Goal: Information Seeking & Learning: Learn about a topic

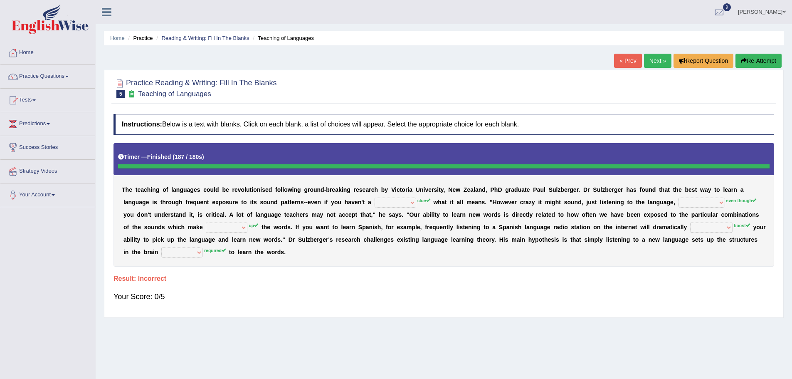
click at [448, 200] on b at bounding box center [448, 202] width 3 height 7
click at [755, 59] on button "Re-Attempt" at bounding box center [759, 61] width 46 height 14
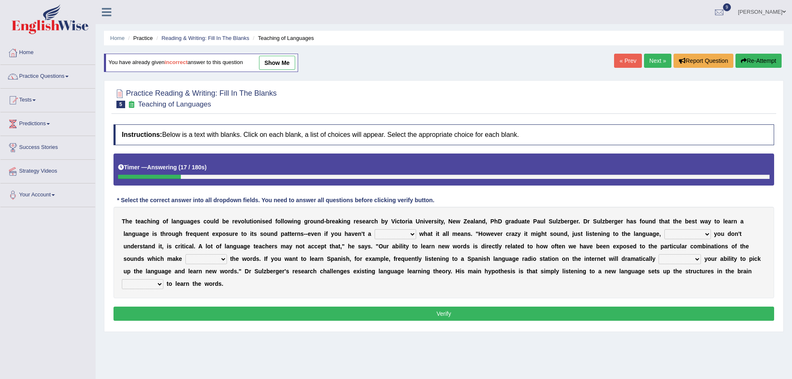
click at [412, 233] on select "dew claw clue due" at bounding box center [396, 234] width 42 height 10
select select "clue"
click at [375, 229] on select "dew claw clue due" at bounding box center [396, 234] width 42 height 10
click at [706, 232] on select "but also all together even though if so" at bounding box center [687, 234] width 47 height 10
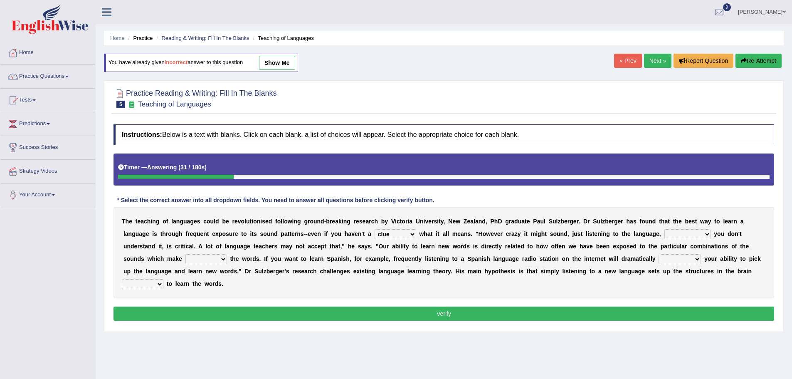
drag, startPoint x: 506, startPoint y: 234, endPoint x: 644, endPoint y: 240, distance: 138.2
click at [644, 240] on div "T h e t e a c h i n g o f l a n g u a g e s c o u l d b e r e v o l u t i o n i…" at bounding box center [444, 252] width 661 height 91
click at [706, 235] on select "but also all together even though if so" at bounding box center [687, 234] width 47 height 10
select select "even though"
click at [664, 229] on select "but also all together even though if so" at bounding box center [687, 234] width 47 height 10
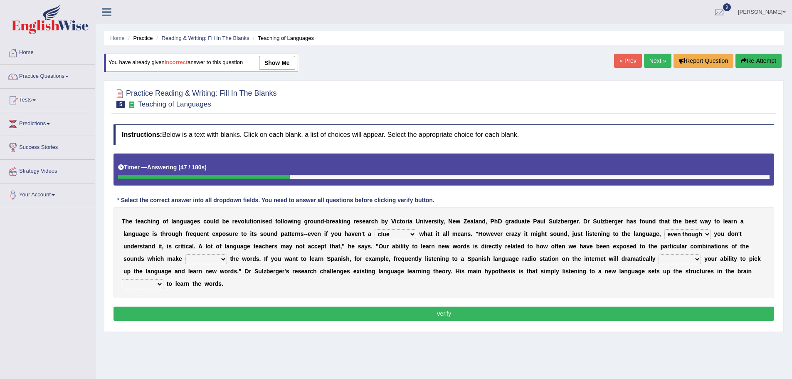
drag, startPoint x: 236, startPoint y: 243, endPoint x: 370, endPoint y: 246, distance: 134.8
click at [370, 246] on div "T h e t e a c h i n g o f l a n g u a g e s c o u l d b e r e v o l u t i o n i…" at bounding box center [444, 252] width 661 height 91
click at [222, 261] on select "down up of on" at bounding box center [206, 259] width 42 height 10
click at [418, 244] on b at bounding box center [419, 246] width 3 height 7
drag, startPoint x: 480, startPoint y: 235, endPoint x: 653, endPoint y: 235, distance: 173.0
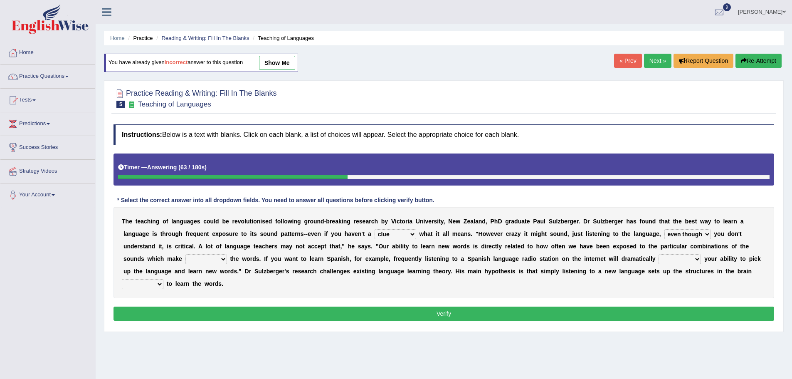
click at [653, 235] on div "T h e t e a c h i n g o f l a n g u a g e s c o u l d b e r e v o l u t i o n i…" at bounding box center [444, 252] width 661 height 91
click at [222, 259] on select "down up of on" at bounding box center [206, 259] width 42 height 10
select select "on"
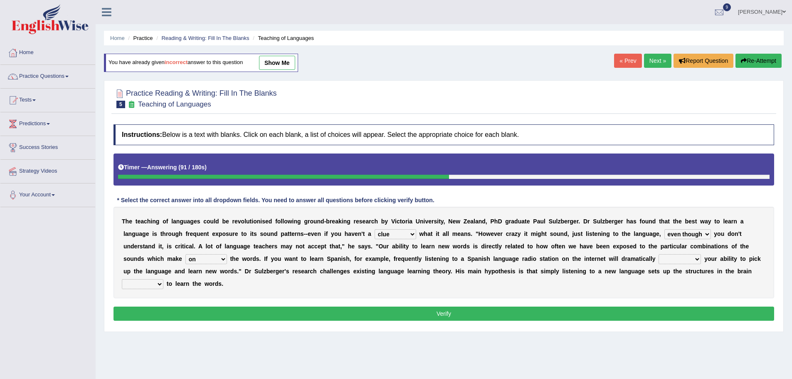
click at [185, 254] on select "down up of on" at bounding box center [206, 259] width 42 height 10
click at [225, 259] on select "down up of on" at bounding box center [206, 259] width 42 height 10
click at [328, 264] on div "T h e t e a c h i n g o f l a n g u a g e s c o u l d b e r e v o l u t i o n i…" at bounding box center [444, 252] width 661 height 91
click at [695, 259] on select "evaluate exaggerate describe boost" at bounding box center [680, 259] width 42 height 10
select select "boost"
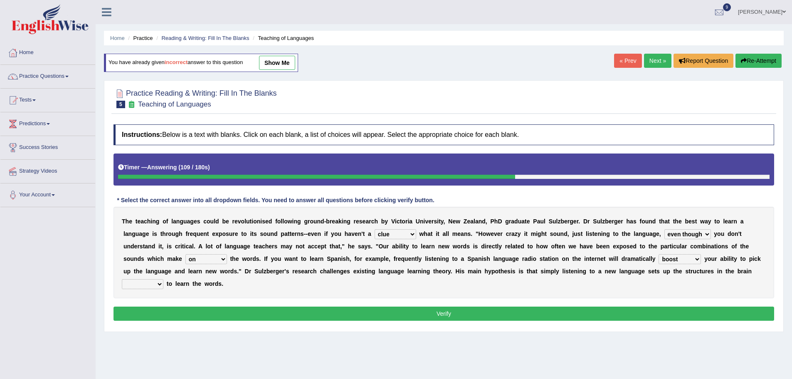
click at [659, 254] on select "evaluate exaggerate describe boost" at bounding box center [680, 259] width 42 height 10
click at [157, 287] on select "requiring required directed to require" at bounding box center [143, 284] width 42 height 10
select select "requiring"
click at [122, 279] on select "requiring required directed to require" at bounding box center [143, 284] width 42 height 10
click at [373, 307] on button "Verify" at bounding box center [444, 313] width 661 height 14
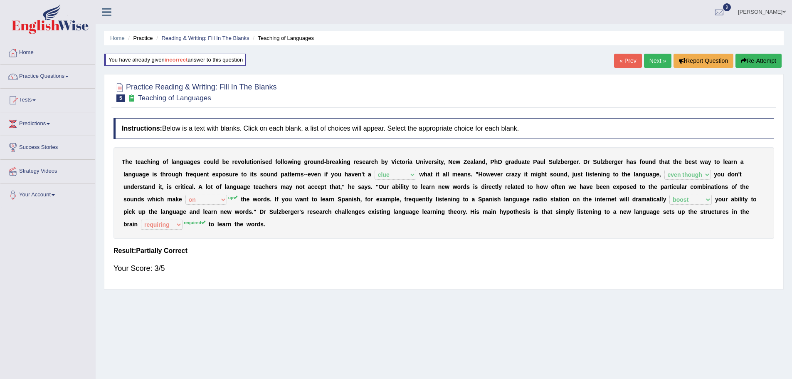
click at [644, 61] on link "Next »" at bounding box center [657, 61] width 27 height 14
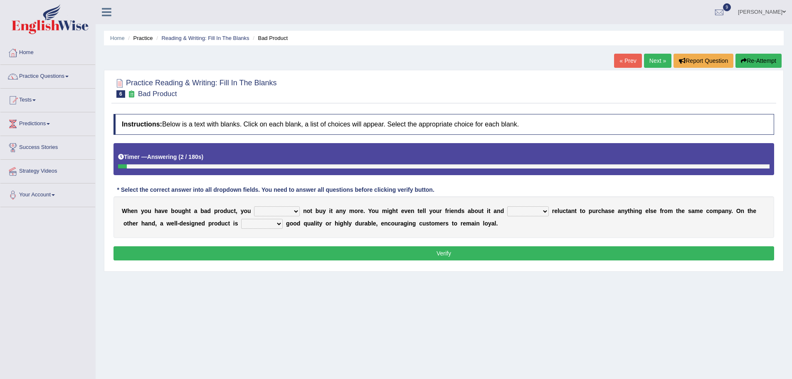
click at [622, 62] on link "« Prev" at bounding box center [627, 61] width 27 height 14
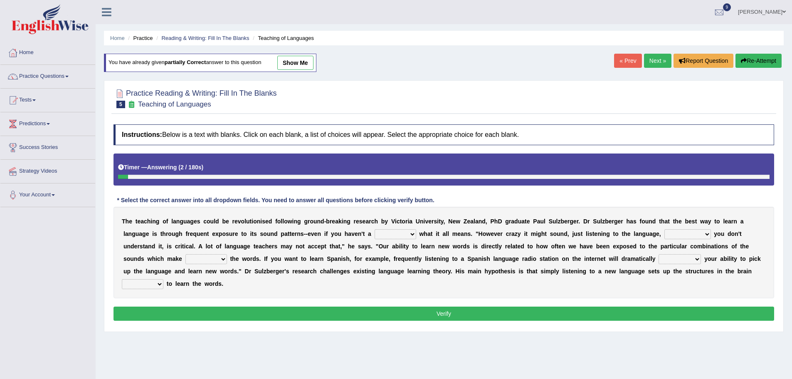
click at [647, 61] on link "Next »" at bounding box center [657, 61] width 27 height 14
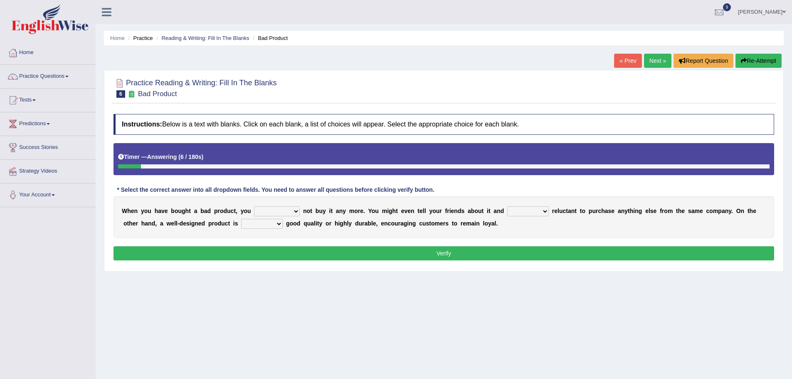
click at [299, 212] on select "would have should have should" at bounding box center [277, 211] width 46 height 10
select select "should"
click at [254, 206] on select "would have should have should" at bounding box center [277, 211] width 46 height 10
click at [544, 211] on select "is are be being" at bounding box center [528, 211] width 42 height 10
select select "are"
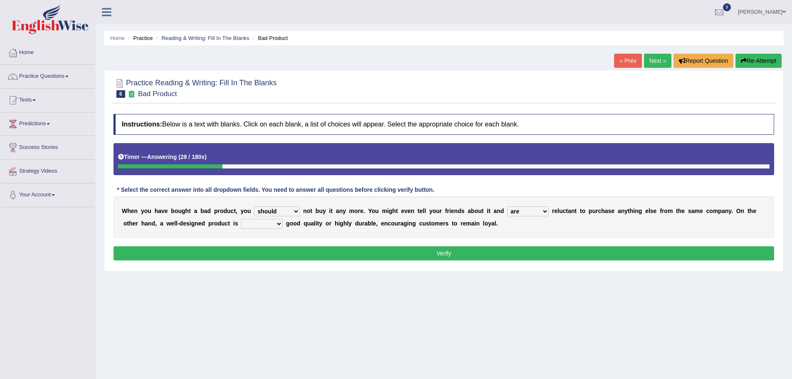
click at [507, 206] on select "is are be being" at bounding box center [528, 211] width 42 height 10
click at [280, 225] on select "both also neither either" at bounding box center [262, 224] width 42 height 10
click at [241, 219] on select "both also neither either" at bounding box center [262, 224] width 42 height 10
click at [277, 224] on select "both also neither either" at bounding box center [262, 224] width 42 height 10
select select "either"
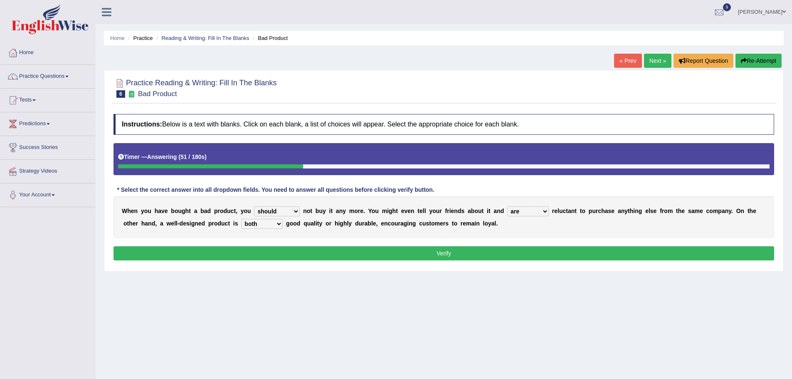
click at [241, 219] on select "both also neither either" at bounding box center [262, 224] width 42 height 10
click at [462, 252] on button "Verify" at bounding box center [444, 253] width 661 height 14
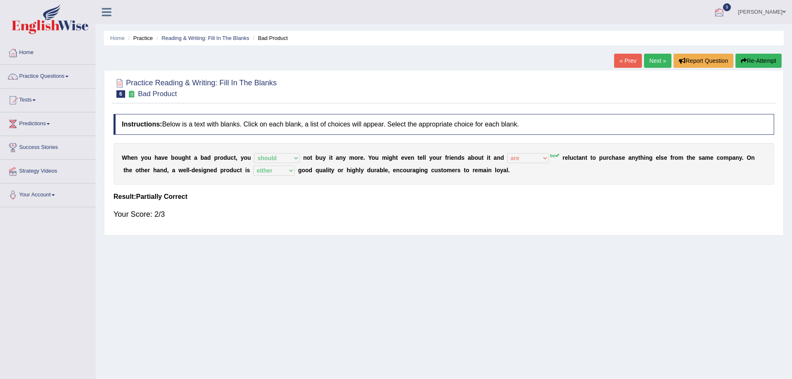
click at [661, 58] on link "Next »" at bounding box center [657, 61] width 27 height 14
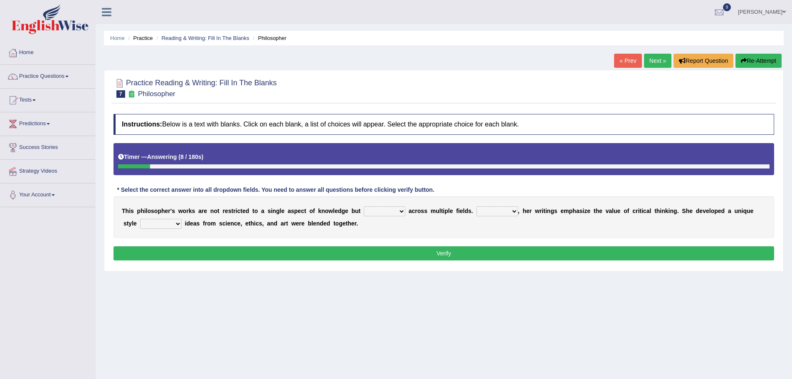
drag, startPoint x: 122, startPoint y: 214, endPoint x: 278, endPoint y: 223, distance: 156.6
click at [278, 223] on div "T h i s p h i l o s o p h e r ' s w o r k s a r e n o t r e s t r i c t e d t o…" at bounding box center [444, 217] width 661 height 42
click at [405, 211] on b at bounding box center [406, 210] width 3 height 7
click at [404, 211] on select "constrain contain assemble extend" at bounding box center [385, 211] width 42 height 10
select select "extend"
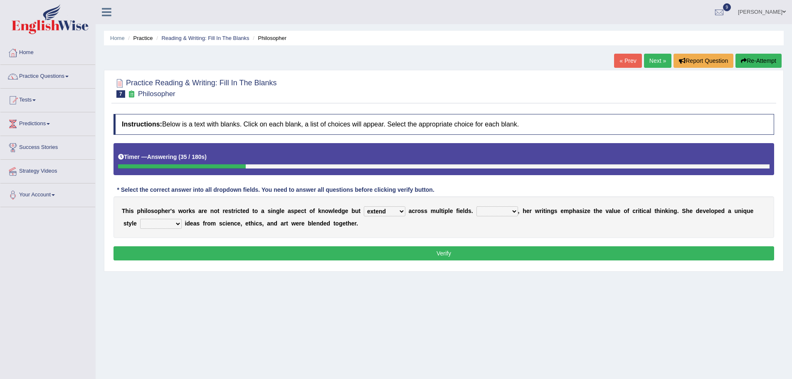
click at [364, 206] on select "constrain contain assemble extend" at bounding box center [385, 211] width 42 height 10
click at [513, 212] on select "Rather So Moreover Likely" at bounding box center [497, 211] width 42 height 10
click at [558, 233] on div "T h i s p h i l o s o p h e r ' s w o r k s a r e n o t r e s t r i c t e d t o…" at bounding box center [444, 217] width 661 height 42
click at [510, 215] on select "Rather So Moreover Likely" at bounding box center [497, 211] width 42 height 10
select select "So"
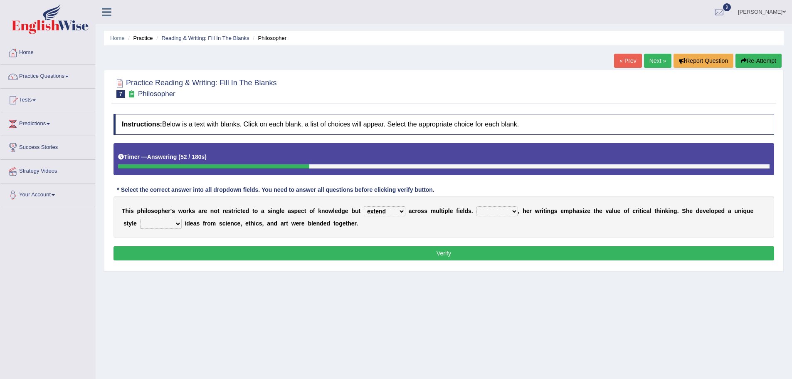
click at [476, 206] on select "Rather So Moreover Likely" at bounding box center [497, 211] width 42 height 10
click at [178, 225] on select "in that that which in which" at bounding box center [161, 224] width 42 height 10
select select "in which"
click at [140, 219] on select "in that that which in which" at bounding box center [161, 224] width 42 height 10
click at [446, 251] on button "Verify" at bounding box center [444, 253] width 661 height 14
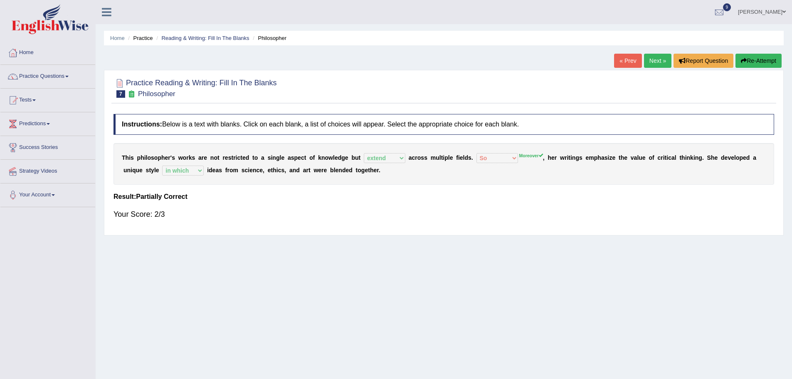
click at [660, 60] on link "Next »" at bounding box center [657, 61] width 27 height 14
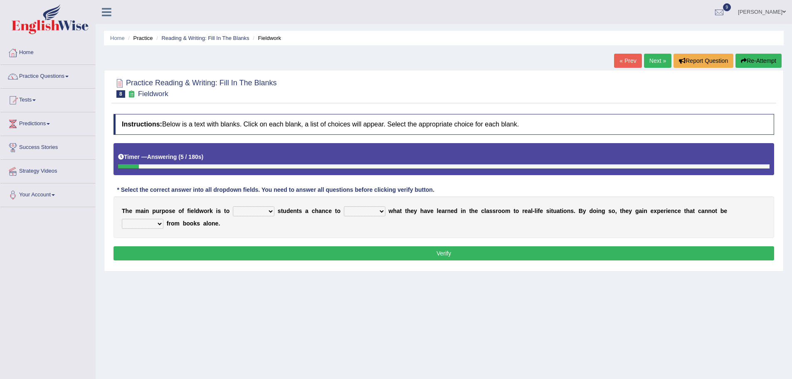
click at [270, 210] on select "resemble stow rave offer" at bounding box center [254, 211] width 42 height 10
select select "offer"
click at [233, 206] on select "resemble stow rave offer" at bounding box center [254, 211] width 42 height 10
click at [380, 211] on select "compare align apply dismount" at bounding box center [365, 211] width 42 height 10
select select "apply"
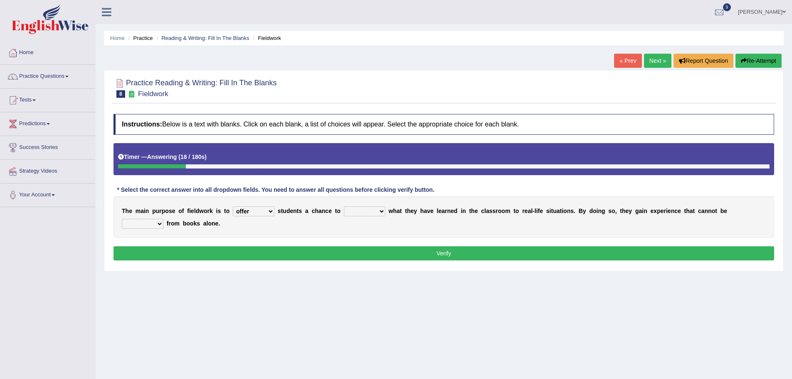
click at [344, 206] on select "compare align apply dismount" at bounding box center [365, 211] width 42 height 10
click at [159, 223] on select "originated prepared obtained touted" at bounding box center [143, 224] width 42 height 10
select select "obtained"
click at [122, 219] on select "originated prepared obtained touted" at bounding box center [143, 224] width 42 height 10
click at [438, 252] on button "Verify" at bounding box center [444, 253] width 661 height 14
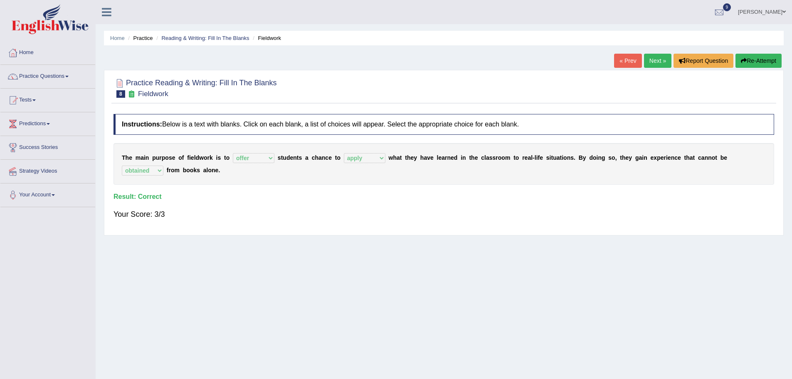
click at [662, 55] on link "Next »" at bounding box center [657, 61] width 27 height 14
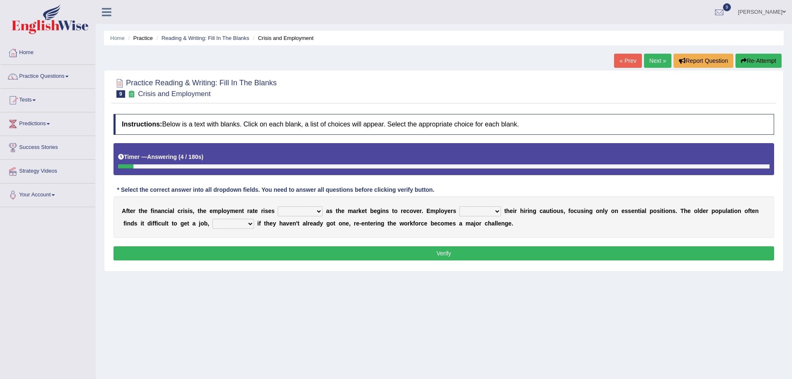
click at [320, 212] on select "normally conversely strenuously sharply" at bounding box center [300, 211] width 45 height 10
click at [496, 210] on select "keeping kept keep are kept" at bounding box center [480, 211] width 42 height 10
select select "keep"
click at [459, 206] on select "keeping kept keep are kept" at bounding box center [480, 211] width 42 height 10
click at [249, 225] on select "although while then because" at bounding box center [233, 224] width 42 height 10
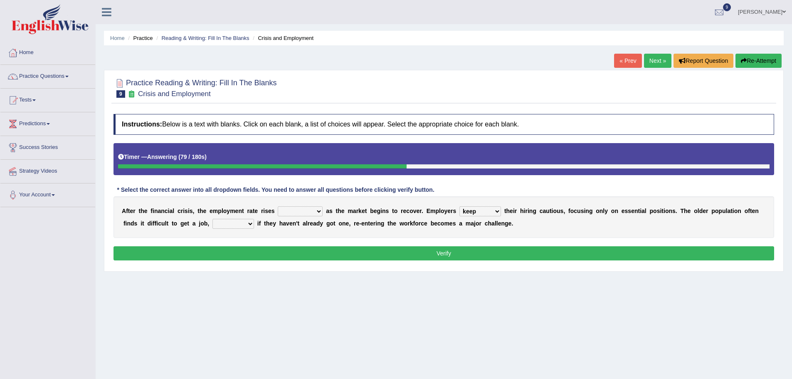
select select "because"
click at [212, 219] on select "although while then because" at bounding box center [233, 224] width 42 height 10
click at [315, 214] on select "normally conversely strenuously sharply" at bounding box center [300, 211] width 45 height 10
select select "strenuously"
click at [278, 206] on select "normally conversely strenuously sharply" at bounding box center [300, 211] width 45 height 10
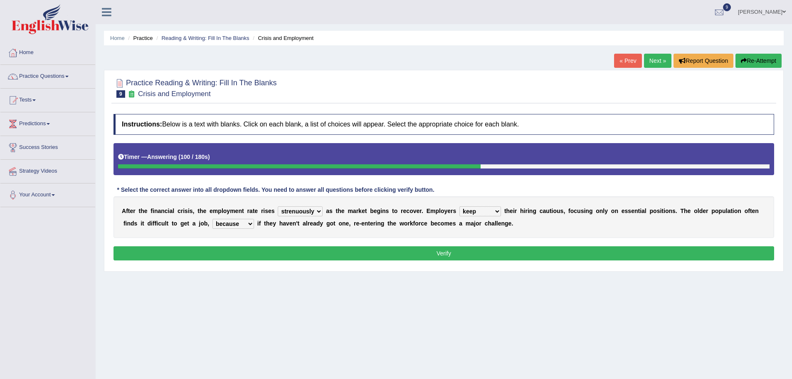
click at [507, 257] on button "Verify" at bounding box center [444, 253] width 661 height 14
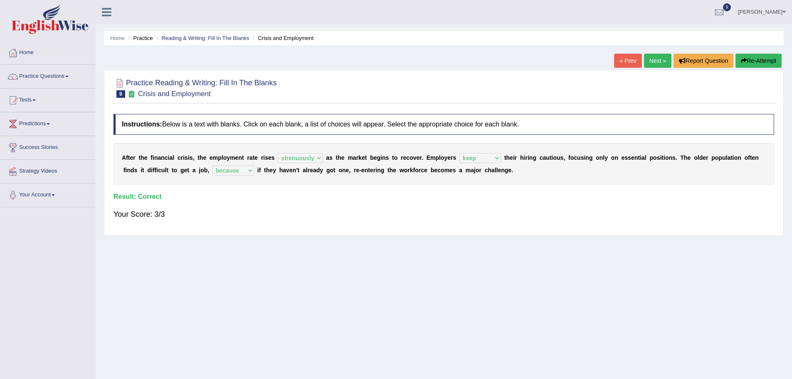
click at [654, 51] on div "Home Practice Reading & Writing: Fill In The Blanks Crisis and Employment « Pre…" at bounding box center [444, 208] width 696 height 416
click at [653, 57] on link "Next »" at bounding box center [657, 61] width 27 height 14
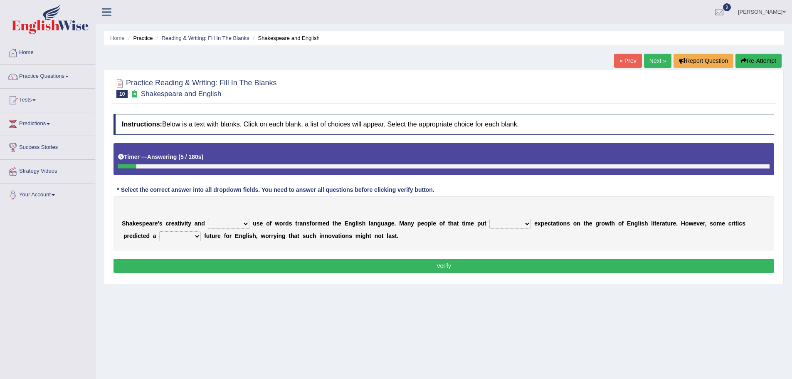
click at [246, 225] on select "idealized intensive fancied inventive" at bounding box center [229, 224] width 42 height 10
select select "intensive"
click at [208, 219] on select "idealized intensive fancied inventive" at bounding box center [229, 224] width 42 height 10
click at [525, 226] on select "wide much high more" at bounding box center [510, 224] width 42 height 10
click at [199, 237] on select "monetary promising irresistible daunting" at bounding box center [180, 236] width 42 height 10
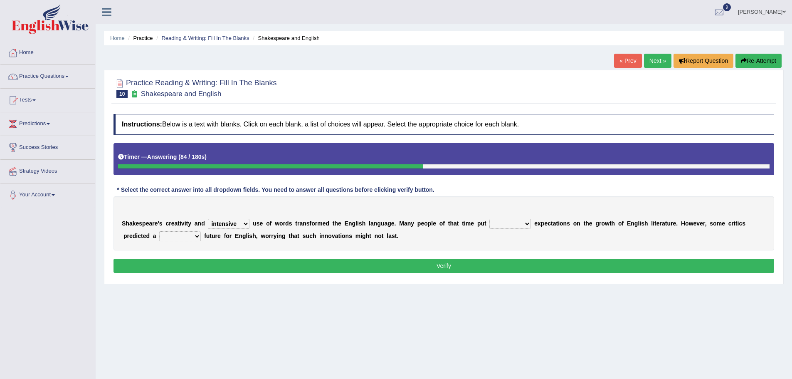
click at [527, 226] on select "wide much high more" at bounding box center [510, 224] width 42 height 10
select select "high"
click at [489, 219] on select "wide much high more" at bounding box center [510, 224] width 42 height 10
click at [200, 236] on select "monetary promising irresistible daunting" at bounding box center [180, 236] width 42 height 10
select select "daunting"
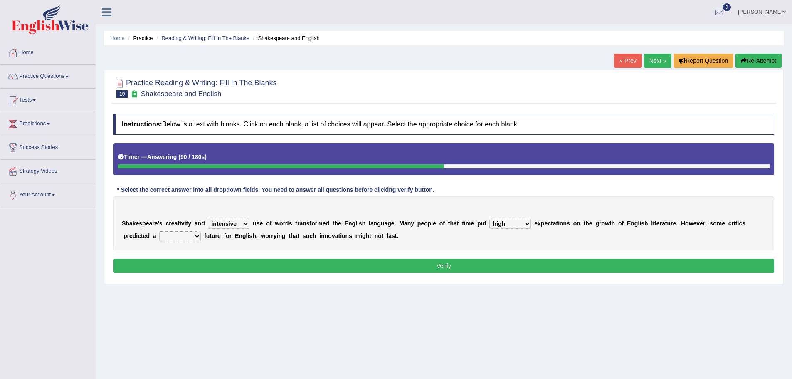
click at [159, 231] on select "monetary promising irresistible daunting" at bounding box center [180, 236] width 42 height 10
click at [399, 263] on button "Verify" at bounding box center [444, 266] width 661 height 14
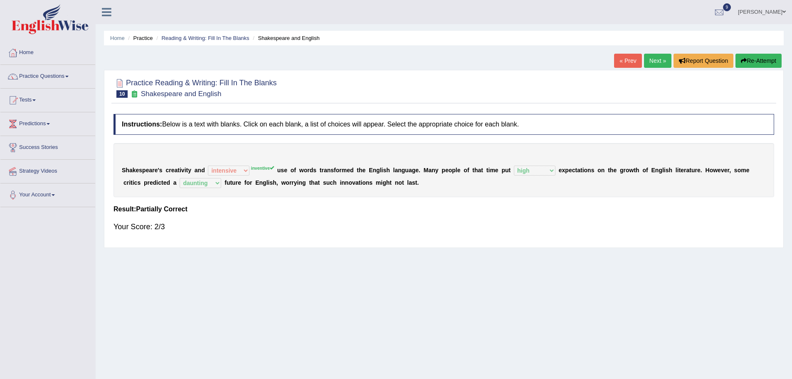
click at [651, 64] on link "Next »" at bounding box center [657, 61] width 27 height 14
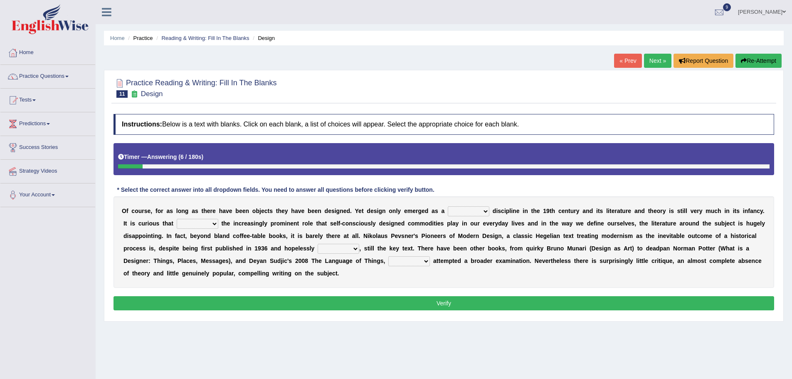
click at [486, 212] on select "bilateral ubiquitous foremost dedicated" at bounding box center [469, 211] width 42 height 10
select select "ubiquitous"
click at [448, 206] on select "bilateral ubiquitous foremost dedicated" at bounding box center [469, 211] width 42 height 10
click at [214, 222] on select "since despite within through" at bounding box center [198, 224] width 42 height 10
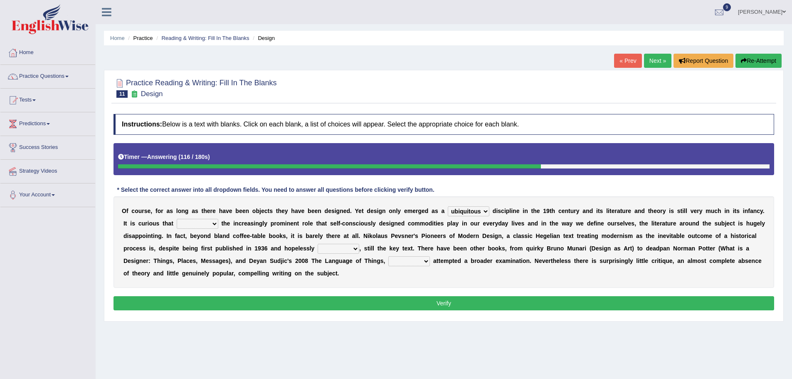
select select "despite"
click at [177, 219] on select "since despite within through" at bounding box center [198, 224] width 42 height 10
click at [316, 276] on b at bounding box center [315, 273] width 3 height 7
click at [356, 250] on select "dates dating date dated" at bounding box center [339, 249] width 42 height 10
click at [376, 299] on button "Verify" at bounding box center [444, 303] width 661 height 14
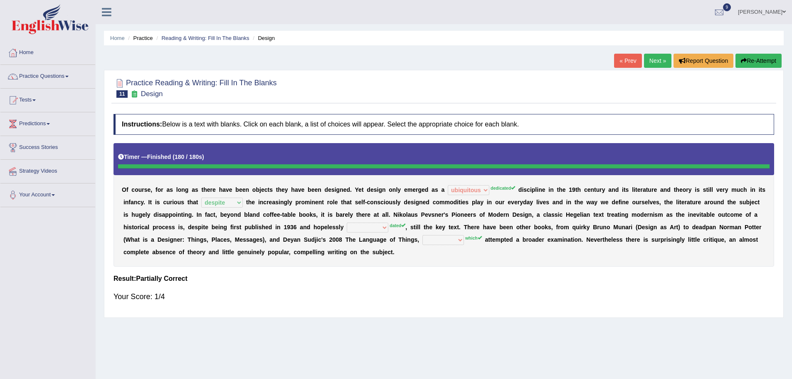
click at [754, 60] on button "Re-Attempt" at bounding box center [759, 61] width 46 height 14
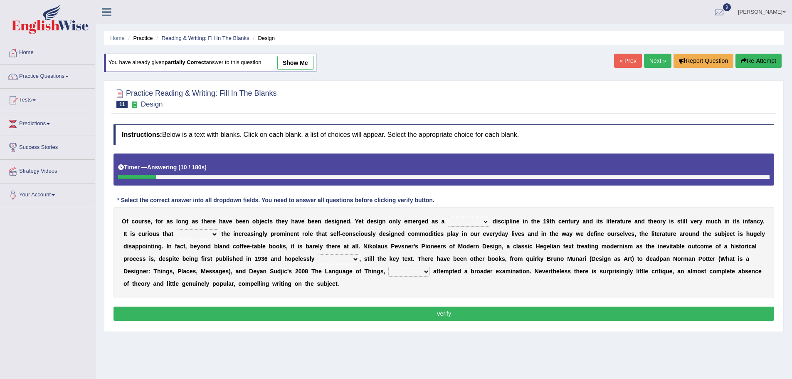
click at [485, 225] on select "bilateral ubiquitous foremost dedicated" at bounding box center [469, 222] width 42 height 10
select select "dedicated"
click at [448, 217] on select "bilateral ubiquitous foremost dedicated" at bounding box center [469, 222] width 42 height 10
click at [212, 236] on select "since despite within through" at bounding box center [198, 234] width 42 height 10
click at [177, 229] on select "since despite within through" at bounding box center [198, 234] width 42 height 10
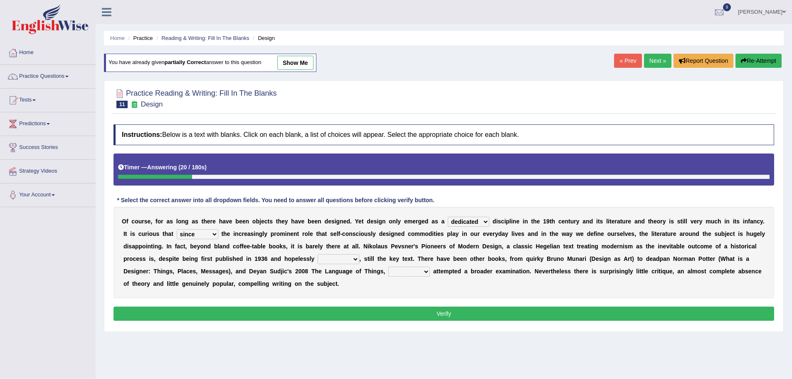
select select "despite"
click at [267, 239] on div "O f c o u r s e , f o r a s l o n g a s t h e r e h a v e b e e n o b j e c t s…" at bounding box center [444, 252] width 661 height 91
click at [355, 259] on select "dates dating date dated" at bounding box center [339, 259] width 42 height 10
select select "dated"
click at [318, 254] on select "dates dating date dated" at bounding box center [339, 259] width 42 height 10
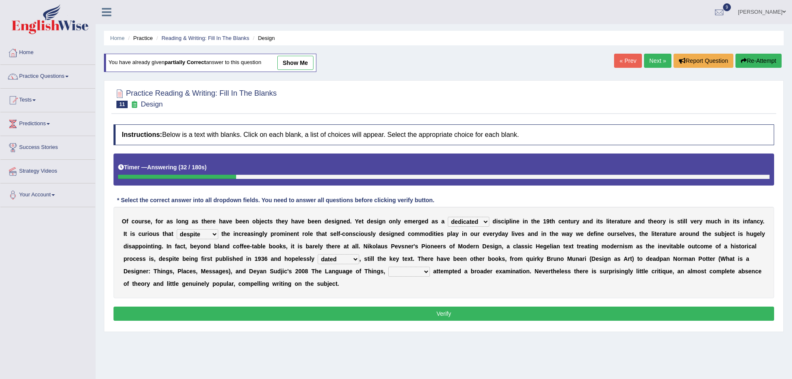
click at [425, 271] on select "which then however as" at bounding box center [409, 272] width 42 height 10
select select "which"
click at [388, 267] on select "which then however as" at bounding box center [409, 272] width 42 height 10
click at [459, 313] on button "Verify" at bounding box center [444, 313] width 661 height 14
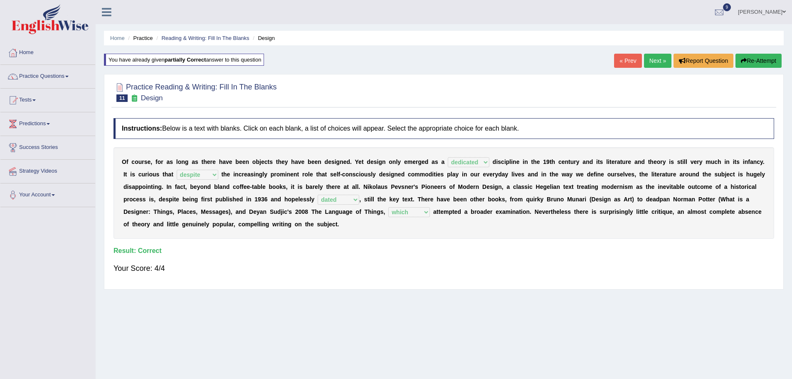
click at [661, 61] on link "Next »" at bounding box center [657, 61] width 27 height 14
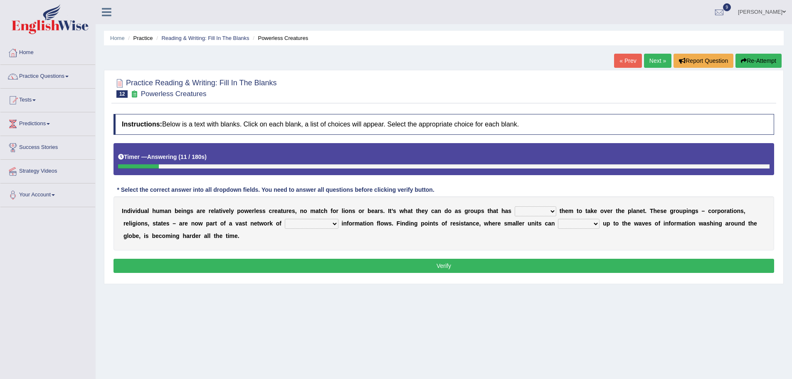
drag, startPoint x: 121, startPoint y: 211, endPoint x: 332, endPoint y: 216, distance: 210.4
click at [332, 216] on div "I n d i v i d u a l h u m a n b e i n g s a r e r e l a t i v e l y p o w e r l…" at bounding box center [444, 223] width 661 height 54
click at [552, 212] on select "enabled contended embodied conjured" at bounding box center [536, 211] width 42 height 10
select select "enabled"
click at [515, 206] on select "enabled contended embodied conjured" at bounding box center [536, 211] width 42 height 10
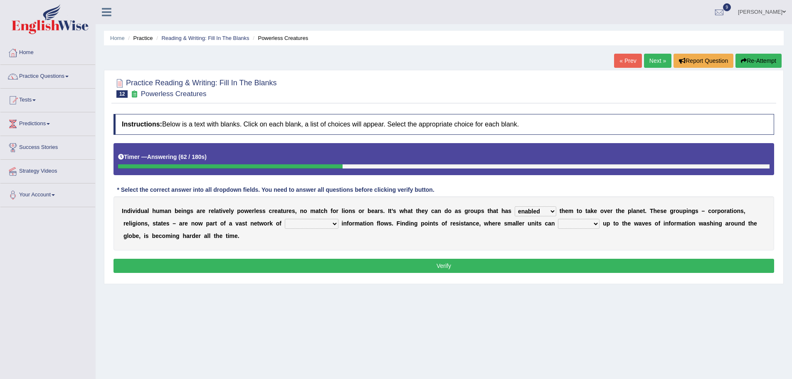
click at [334, 225] on select "interconnected overlapping fastened exploited" at bounding box center [312, 224] width 54 height 10
click at [595, 227] on select "stand raise hail pump" at bounding box center [579, 224] width 42 height 10
select select "raise"
click at [558, 219] on select "stand raise hail pump" at bounding box center [579, 224] width 42 height 10
click at [336, 225] on select "interconnected overlapping fastened exploited" at bounding box center [312, 224] width 54 height 10
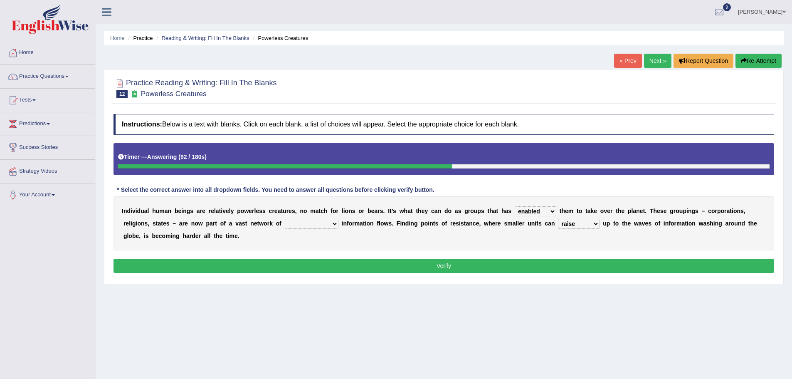
select select "interconnected"
click at [285, 219] on select "interconnected overlapping fastened exploited" at bounding box center [312, 224] width 54 height 10
click at [448, 266] on button "Verify" at bounding box center [444, 266] width 661 height 14
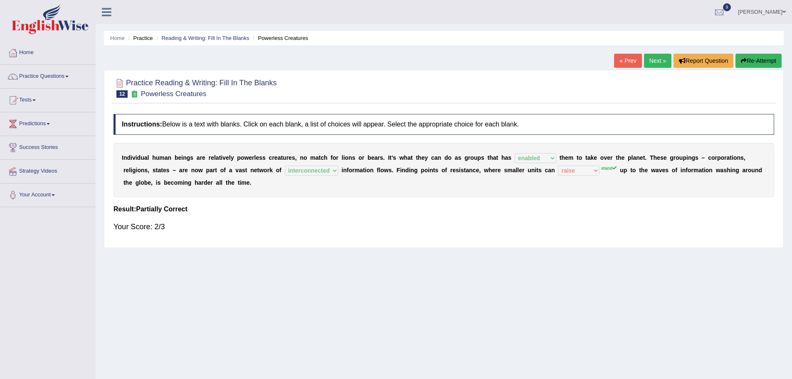
drag, startPoint x: 397, startPoint y: 171, endPoint x: 467, endPoint y: 171, distance: 69.9
click at [467, 171] on div "I n d i v i d u a l h u m a n b e i n g s a r e r e l a t i v e l y p o w e r l…" at bounding box center [444, 170] width 661 height 54
click at [397, 168] on b "F" at bounding box center [399, 170] width 4 height 7
click at [627, 62] on link "« Prev" at bounding box center [627, 61] width 27 height 14
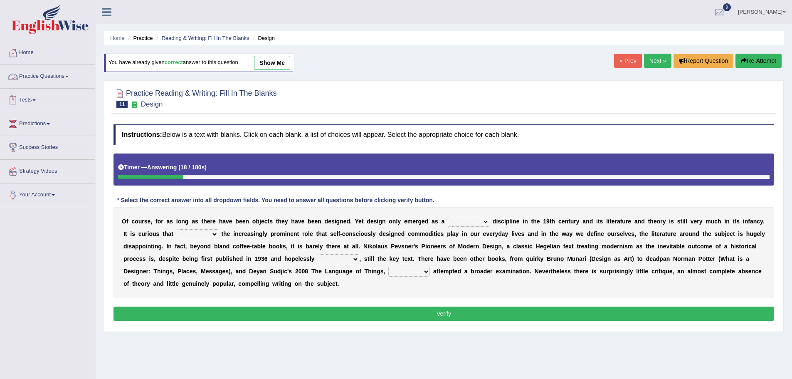
click at [34, 74] on link "Practice Questions" at bounding box center [47, 75] width 95 height 21
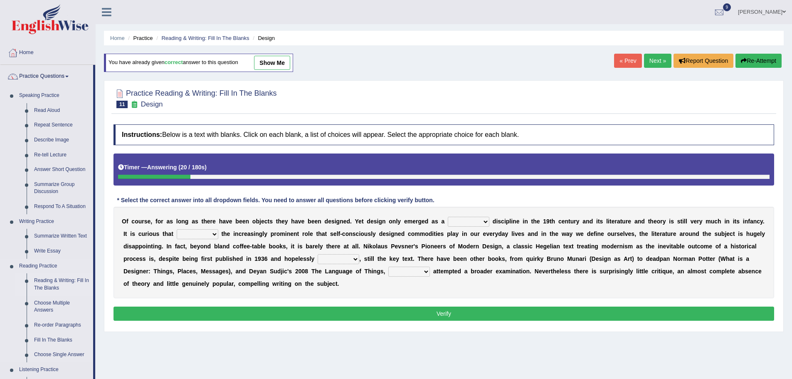
click at [62, 280] on link "Reading & Writing: Fill In The Blanks" at bounding box center [61, 284] width 63 height 22
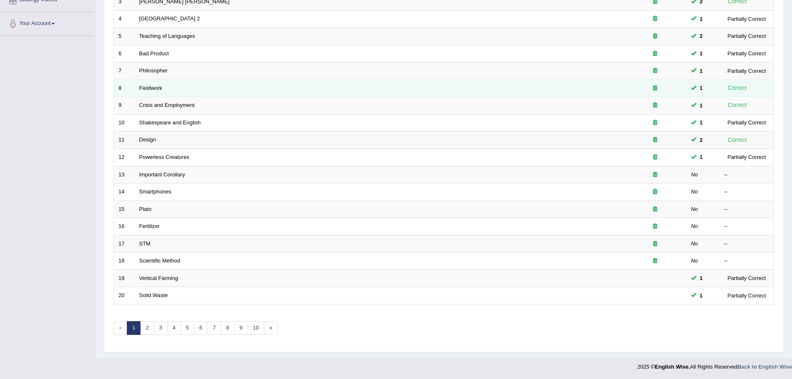
scroll to position [172, 0]
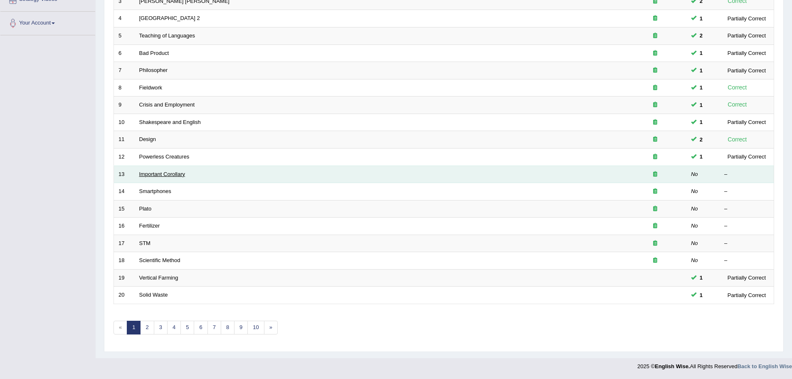
click at [159, 173] on link "Important Corollary" at bounding box center [162, 174] width 46 height 6
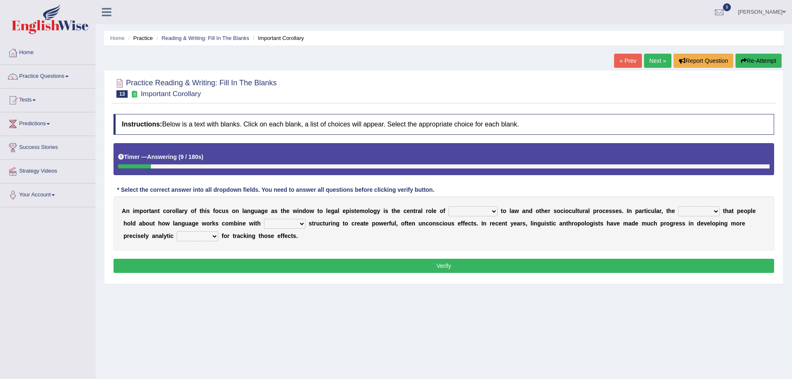
click at [498, 209] on b at bounding box center [499, 210] width 3 height 7
click at [496, 212] on select "discourse epoch dialect acquaintance" at bounding box center [473, 211] width 49 height 10
select select "dialect"
click at [449, 206] on select "discourse epoch dialect acquaintance" at bounding box center [473, 211] width 49 height 10
click at [718, 211] on select "deviation besmirch consent ideas" at bounding box center [699, 211] width 42 height 10
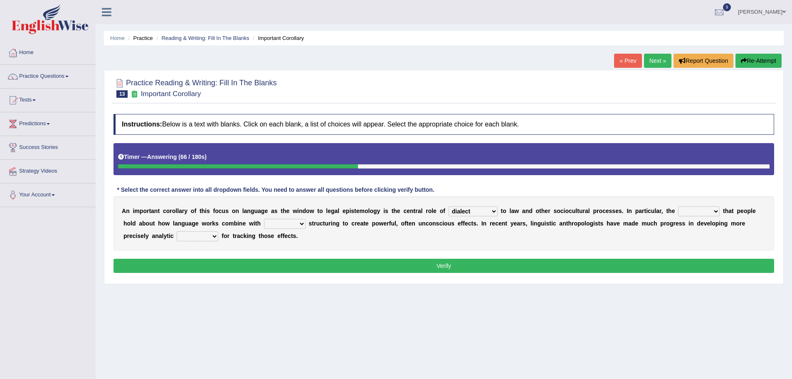
click at [478, 330] on div "Home Practice Reading & Writing: Fill In The Blanks Important Corollary « Prev …" at bounding box center [444, 208] width 696 height 416
click at [715, 213] on select "deviation besmirch consent ideas" at bounding box center [699, 211] width 42 height 10
click at [303, 224] on select "mandatory linguistic legitimate customary" at bounding box center [285, 224] width 42 height 10
select select "legitimate"
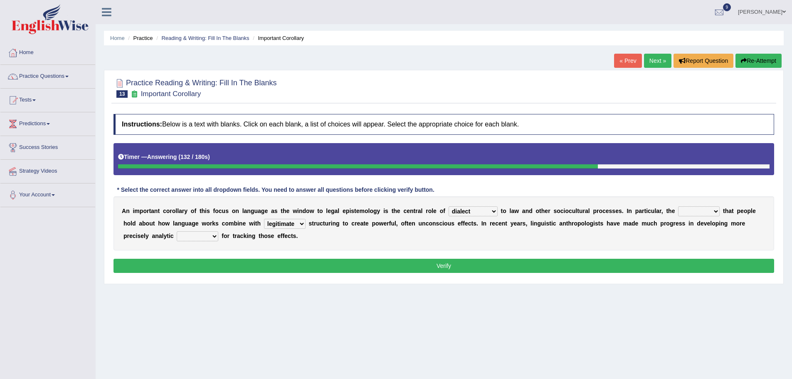
click at [264, 219] on select "mandatory linguistic legitimate customary" at bounding box center [285, 224] width 42 height 10
click at [215, 239] on select "tools appetite albums stroke" at bounding box center [198, 236] width 42 height 10
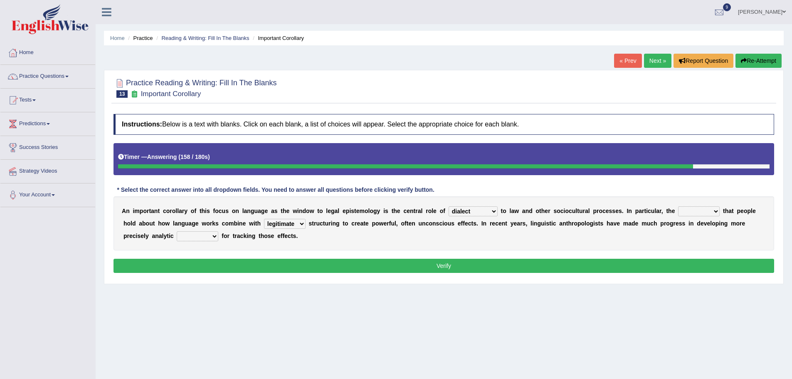
click at [215, 239] on select "tools appetite albums stroke" at bounding box center [198, 236] width 42 height 10
select select "tools"
click at [177, 231] on select "tools appetite albums stroke" at bounding box center [198, 236] width 42 height 10
click at [703, 212] on select "deviation besmirch consent ideas" at bounding box center [699, 211] width 42 height 10
select select "deviation"
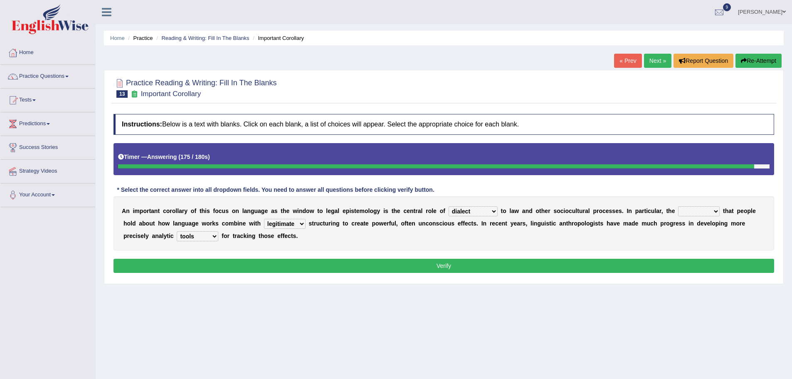
click at [678, 206] on select "deviation besmirch consent ideas" at bounding box center [699, 211] width 42 height 10
click at [524, 269] on button "Verify" at bounding box center [444, 266] width 661 height 14
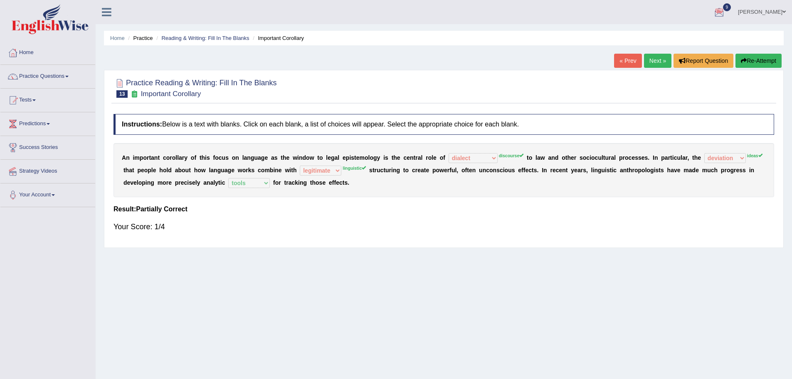
click at [761, 63] on button "Re-Attempt" at bounding box center [759, 61] width 46 height 14
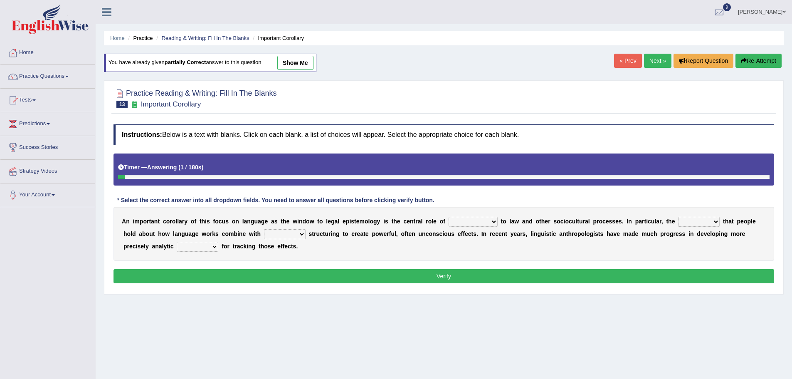
click at [493, 216] on div "A n i m p o r t a n t c o r o l l a r y o f t h i s f o c u s o n l a n g u a g…" at bounding box center [444, 234] width 661 height 54
click at [494, 220] on select "discourse epoch dialect acquaintance" at bounding box center [473, 222] width 49 height 10
select select "discourse"
click at [449, 217] on select "discourse epoch dialect acquaintance" at bounding box center [473, 222] width 49 height 10
click at [716, 222] on select "deviation besmirch consent ideas" at bounding box center [699, 222] width 42 height 10
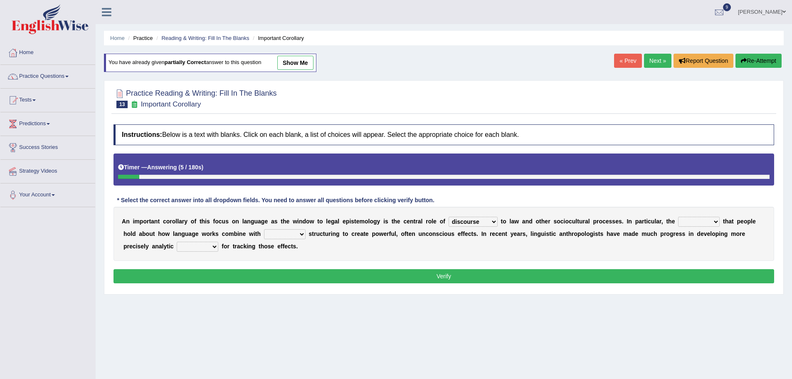
select select "ideas"
click at [678, 217] on select "deviation besmirch consent ideas" at bounding box center [699, 222] width 42 height 10
click at [299, 229] on div "A n i m p o r t a n t c o r o l l a r y o f t h i s f o c u s o n l a n g u a g…" at bounding box center [444, 234] width 661 height 54
click at [300, 232] on select "mandatory linguistic legitimate customary" at bounding box center [285, 234] width 42 height 10
click at [264, 229] on select "mandatory linguistic legitimate customary" at bounding box center [285, 234] width 42 height 10
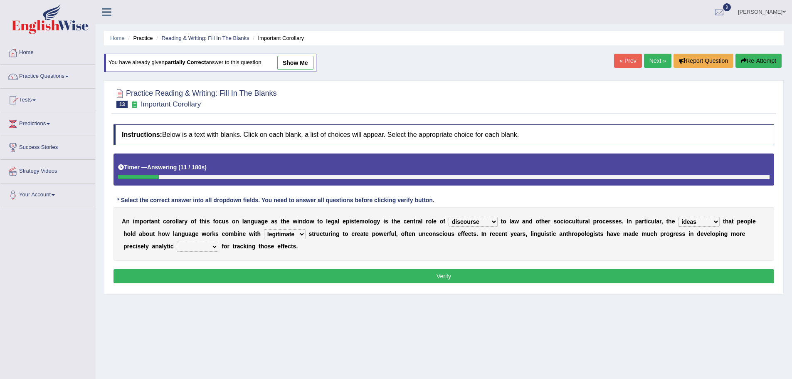
select select "linguistic"
click at [217, 243] on select "tools appetite albums stroke" at bounding box center [198, 247] width 42 height 10
click at [174, 269] on button "Verify" at bounding box center [444, 276] width 661 height 14
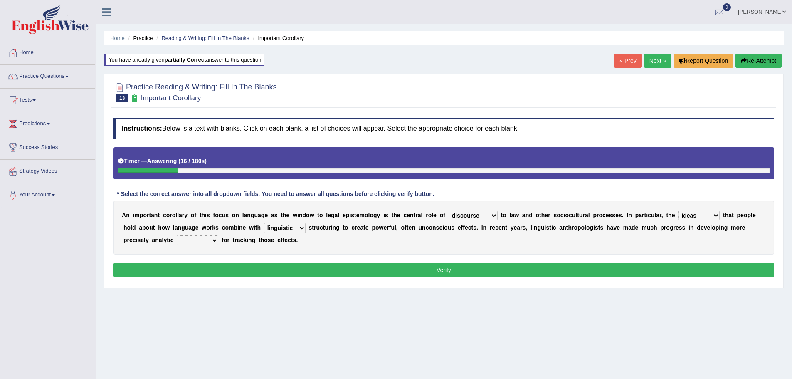
click at [193, 239] on select "tools appetite albums stroke" at bounding box center [198, 240] width 42 height 10
select select "tools"
click at [177, 235] on select "tools appetite albums stroke" at bounding box center [198, 240] width 42 height 10
click at [466, 274] on button "Verify" at bounding box center [444, 270] width 661 height 14
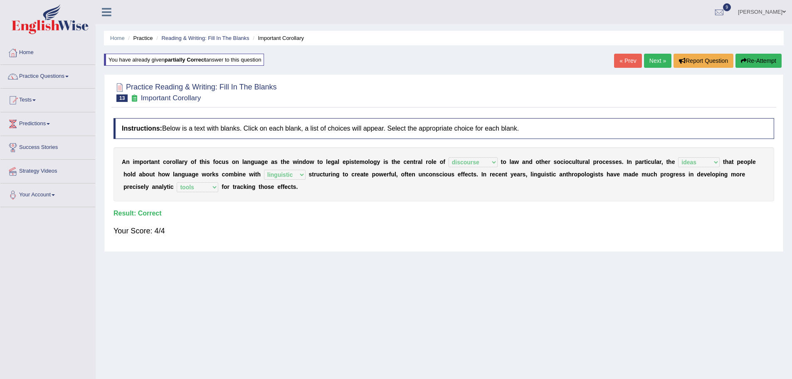
click at [647, 64] on link "Next »" at bounding box center [657, 61] width 27 height 14
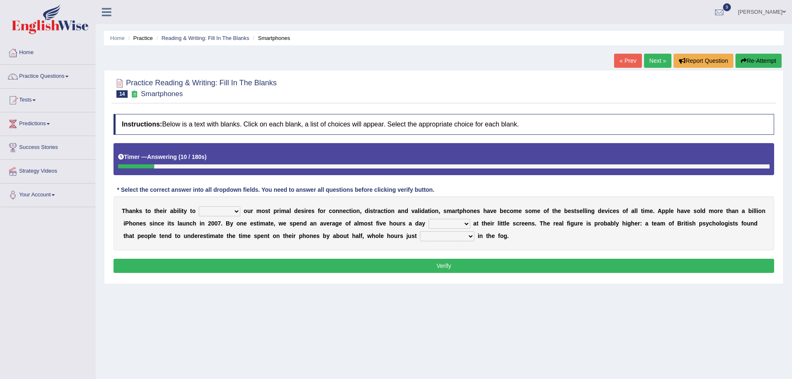
click at [232, 211] on select "hijack describe sharpen conserve" at bounding box center [220, 211] width 42 height 10
click at [523, 221] on b "e" at bounding box center [522, 223] width 3 height 7
click at [464, 223] on select "watching waggling snoring staring" at bounding box center [450, 224] width 42 height 10
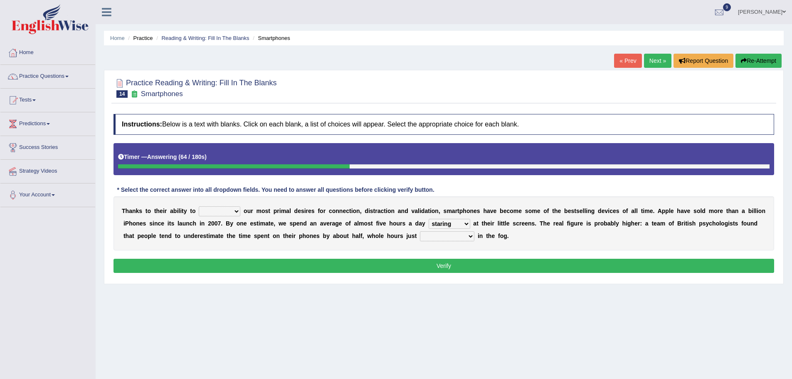
click at [429, 219] on select "watching waggling snoring staring" at bounding box center [450, 224] width 42 height 10
click at [464, 224] on select "watching waggling snoring staring" at bounding box center [450, 224] width 42 height 10
select select "watching"
click at [429, 219] on select "watching waggling snoring staring" at bounding box center [450, 224] width 42 height 10
click at [470, 237] on select "has evaporated evaporating evaporate evaporates" at bounding box center [447, 236] width 54 height 10
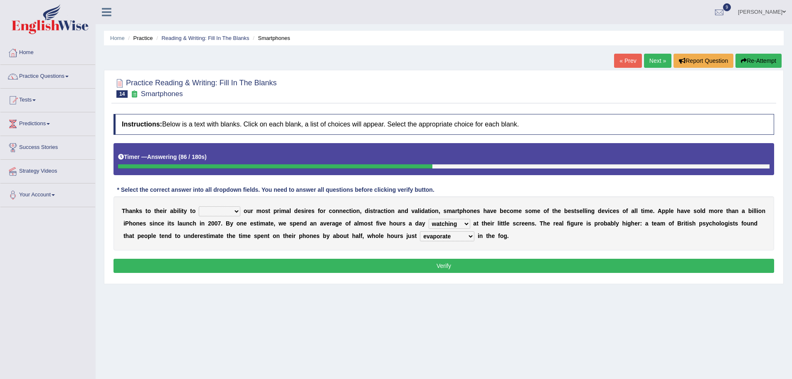
click at [420, 231] on select "has evaporated evaporating evaporate evaporates" at bounding box center [447, 236] width 54 height 10
click at [468, 234] on select "has evaporated evaporating evaporate evaporates" at bounding box center [447, 236] width 54 height 10
select select "evaporating"
click at [420, 231] on select "has evaporated evaporating evaporate evaporates" at bounding box center [447, 236] width 54 height 10
click at [221, 214] on select "hijack describe sharpen conserve" at bounding box center [220, 211] width 42 height 10
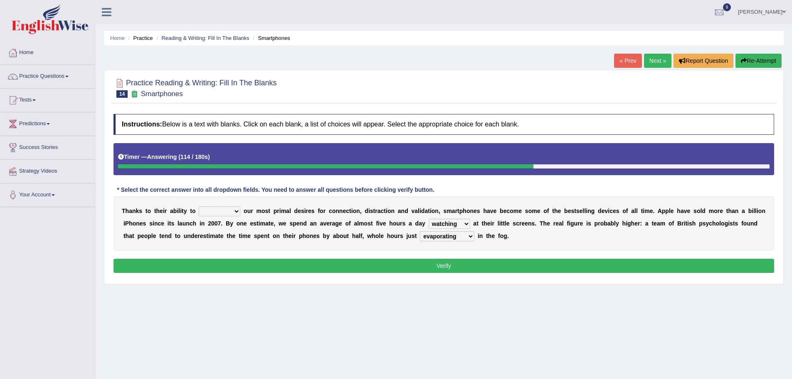
select select "hijack"
click at [199, 206] on select "hijack describe sharpen conserve" at bounding box center [220, 211] width 42 height 10
click at [482, 264] on button "Verify" at bounding box center [444, 266] width 661 height 14
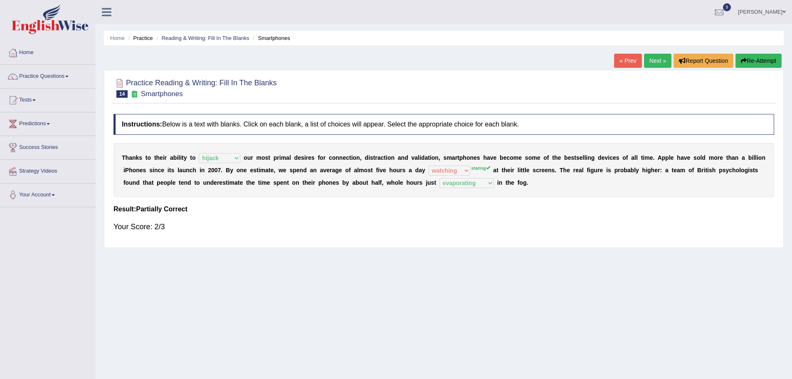
click at [753, 64] on button "Re-Attempt" at bounding box center [759, 61] width 46 height 14
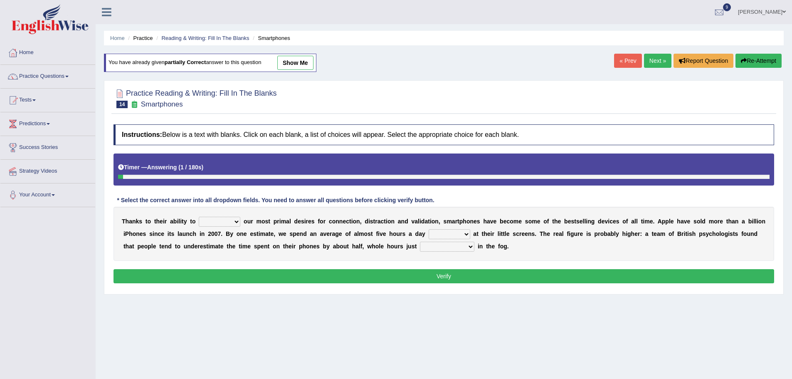
click at [236, 223] on select "hijack describe sharpen conserve" at bounding box center [220, 222] width 42 height 10
select select "hijack"
click at [199, 217] on select "hijack describe sharpen conserve" at bounding box center [220, 222] width 42 height 10
click at [469, 233] on select "watching waggling snoring staring" at bounding box center [450, 234] width 42 height 10
select select "staring"
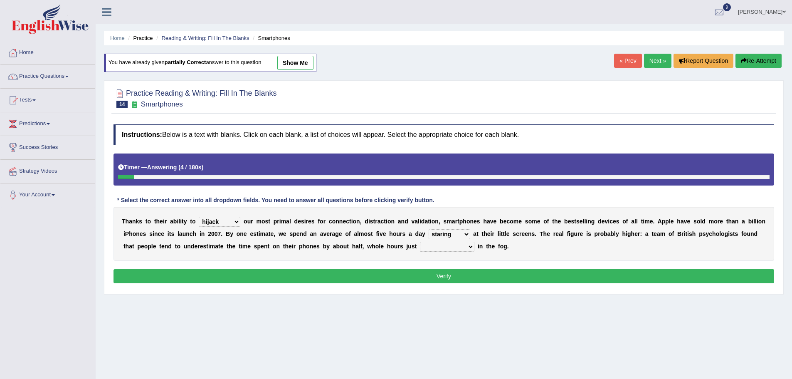
click at [429, 229] on select "watching waggling snoring staring" at bounding box center [450, 234] width 42 height 10
click at [459, 244] on select "has evaporated evaporating evaporate evaporates" at bounding box center [447, 247] width 54 height 10
select select "evaporating"
click at [420, 242] on select "has evaporated evaporating evaporate evaporates" at bounding box center [447, 247] width 54 height 10
click at [490, 271] on button "Verify" at bounding box center [444, 276] width 661 height 14
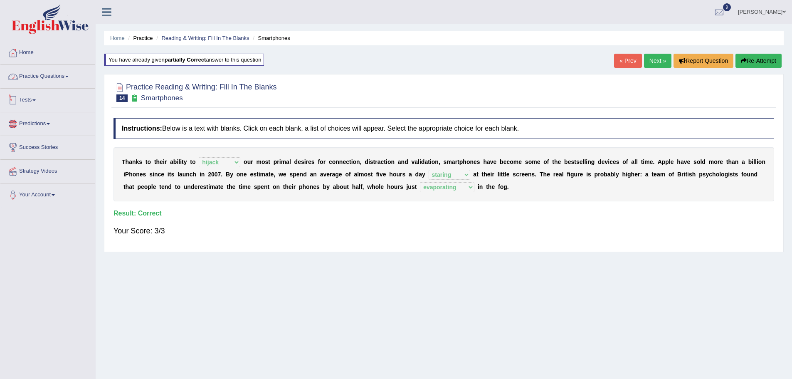
click at [59, 74] on link "Practice Questions" at bounding box center [47, 75] width 95 height 21
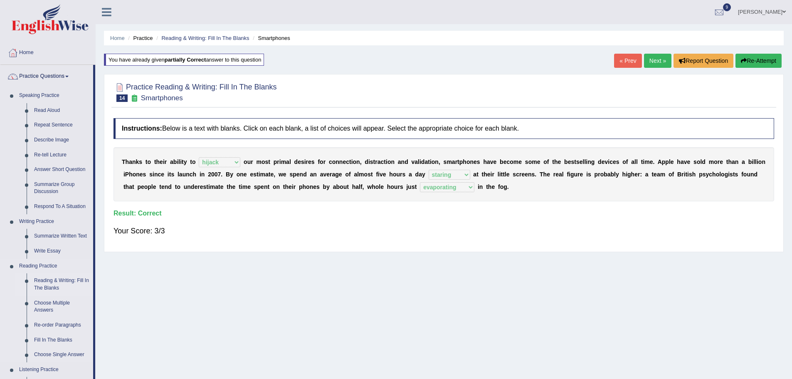
click at [70, 282] on link "Reading & Writing: Fill In The Blanks" at bounding box center [61, 284] width 63 height 22
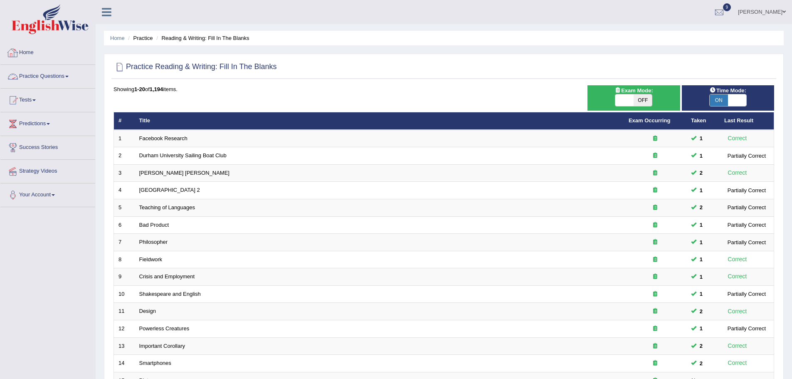
click at [69, 77] on span at bounding box center [66, 77] width 3 height 2
